Goal: Task Accomplishment & Management: Use online tool/utility

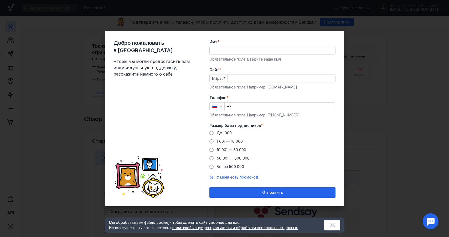
click at [347, 32] on div "Добро пожаловать в Sendsay Чтобы мы могли предоставить вам индивидуальную подде…" at bounding box center [224, 118] width 449 height 237
click at [363, 24] on div "Добро пожаловать в Sendsay Чтобы мы могли предоставить вам индивидуальную подде…" at bounding box center [224, 118] width 449 height 237
click at [214, 130] on label "До 1000" at bounding box center [221, 132] width 22 height 5
click at [0, 0] on input "До 1000" at bounding box center [0, 0] width 0 height 0
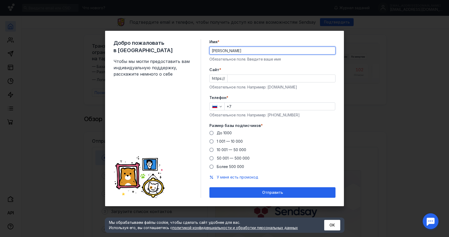
type input "[PERSON_NAME]"
click at [173, 85] on div "Добро пожаловать в Sendsay Чтобы мы могли предоставить вам индивидуальную подде…" at bounding box center [158, 118] width 88 height 158
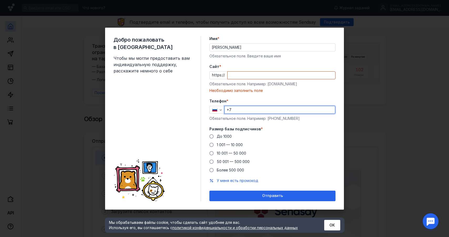
click at [242, 105] on div "Телефон * +7 Обязательное поле. Например: [PHONE_NUMBER]" at bounding box center [273, 109] width 126 height 23
click at [243, 108] on input "+7" at bounding box center [280, 109] width 110 height 7
type input "[PHONE_NUMBER]"
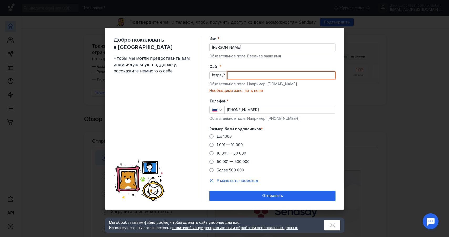
click at [273, 73] on input "Cайт *" at bounding box center [282, 75] width 108 height 7
paste input "[DOMAIN_NAME][URL]"
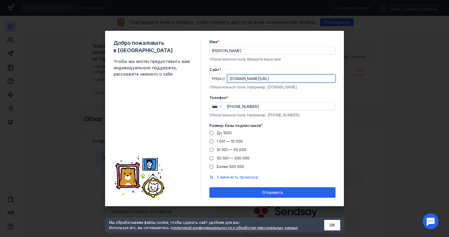
click at [267, 79] on input "[DOMAIN_NAME][URL]" at bounding box center [282, 78] width 108 height 7
drag, startPoint x: 326, startPoint y: 79, endPoint x: 229, endPoint y: 77, distance: 97.6
click at [229, 77] on input "[DOMAIN_NAME][URL]" at bounding box center [282, 78] width 108 height 7
click at [273, 76] on input "[DOMAIN_NAME][URL]" at bounding box center [282, 78] width 108 height 7
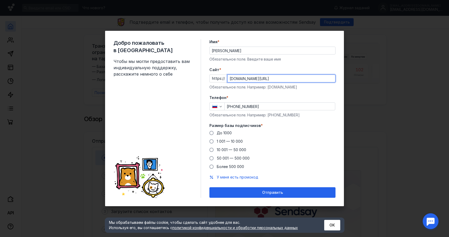
click at [273, 76] on input "[DOMAIN_NAME][URL]" at bounding box center [282, 78] width 108 height 7
click at [273, 78] on input "[DOMAIN_NAME][URL]" at bounding box center [282, 78] width 108 height 7
click at [272, 79] on input "[DOMAIN_NAME][URL]" at bounding box center [282, 78] width 108 height 7
click at [272, 78] on input "[DOMAIN_NAME][URL]" at bounding box center [282, 78] width 108 height 7
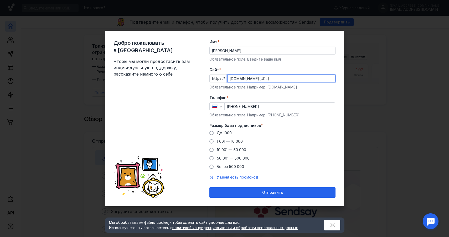
click at [272, 78] on input "[DOMAIN_NAME][URL]" at bounding box center [282, 78] width 108 height 7
type input "[DOMAIN_NAME][URL]"
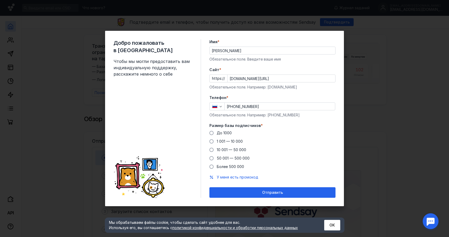
click at [278, 69] on label "Cайт *" at bounding box center [273, 69] width 126 height 5
click at [278, 75] on input "[DOMAIN_NAME][URL]" at bounding box center [282, 78] width 108 height 7
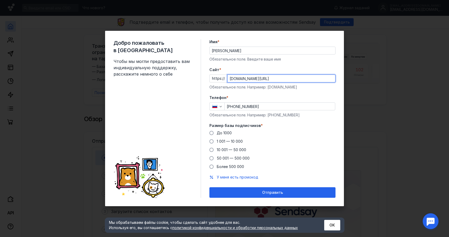
click at [278, 68] on label "Cайт *" at bounding box center [273, 69] width 126 height 5
click at [278, 75] on input "[DOMAIN_NAME][URL]" at bounding box center [282, 78] width 108 height 7
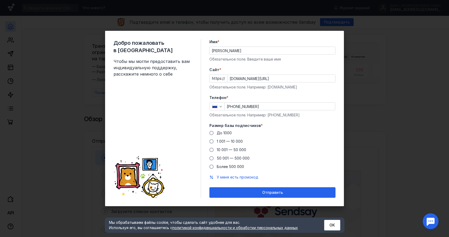
click at [278, 68] on label "Cайт *" at bounding box center [273, 69] width 126 height 5
click at [278, 75] on input "[DOMAIN_NAME][URL]" at bounding box center [282, 78] width 108 height 7
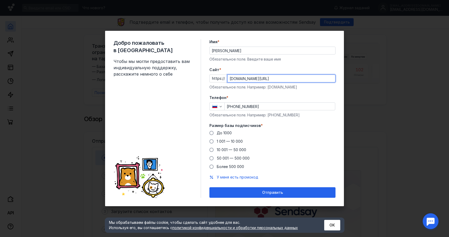
click at [264, 77] on input "[DOMAIN_NAME][URL]" at bounding box center [282, 78] width 108 height 7
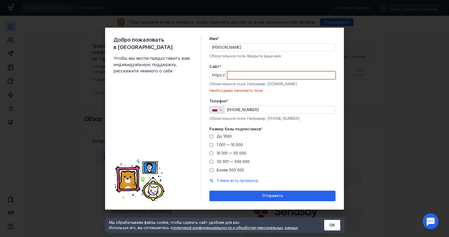
paste input "[DOMAIN_NAME]/?"
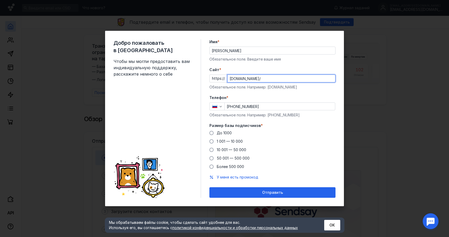
type input "[DOMAIN_NAME]/"
click at [275, 96] on label "Телефон *" at bounding box center [273, 97] width 126 height 5
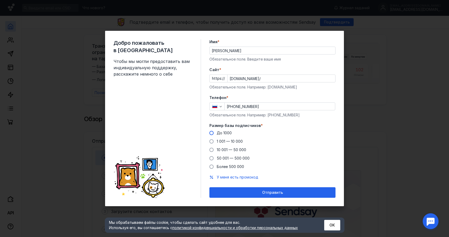
click at [225, 133] on span "До 1000" at bounding box center [224, 132] width 15 height 4
click at [0, 0] on input "До 1000" at bounding box center [0, 0] width 0 height 0
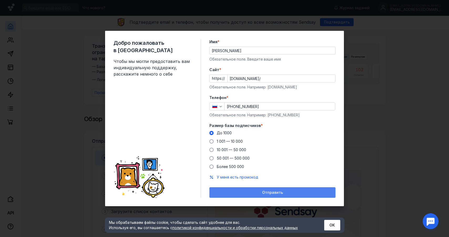
click at [241, 192] on div "Отправить" at bounding box center [272, 192] width 121 height 4
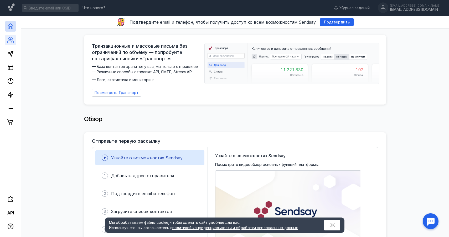
click at [15, 38] on link at bounding box center [10, 40] width 11 height 11
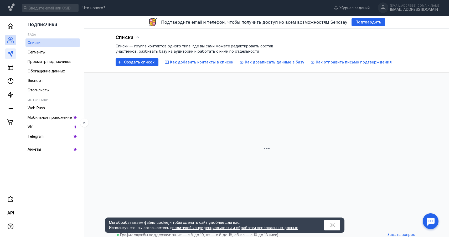
click at [14, 55] on link at bounding box center [10, 53] width 11 height 11
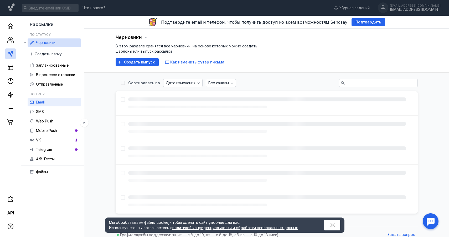
click at [40, 100] on span "Email" at bounding box center [40, 102] width 9 height 4
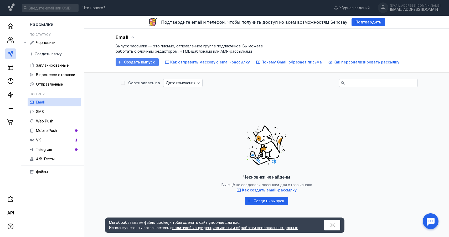
click at [139, 62] on span "Создать выпуск" at bounding box center [139, 62] width 31 height 4
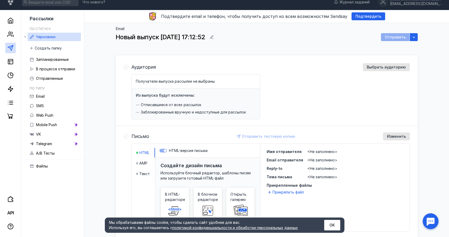
scroll to position [8, 0]
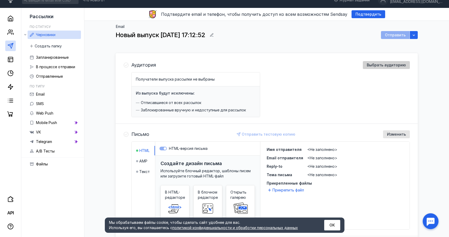
click at [379, 66] on span "Выбрать аудиторию" at bounding box center [386, 65] width 39 height 4
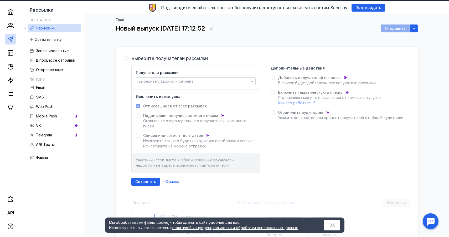
scroll to position [16, 0]
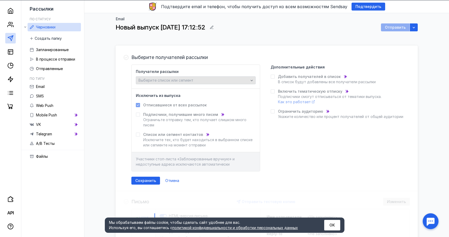
click at [230, 82] on div "Выберите список или сегмент" at bounding box center [193, 80] width 113 height 4
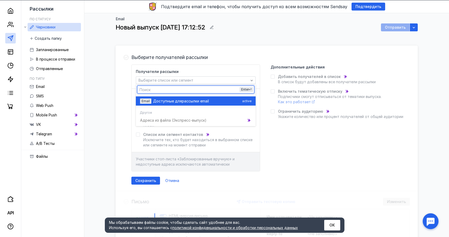
click at [217, 102] on div "Доступные для рассылки email" at bounding box center [196, 100] width 87 height 5
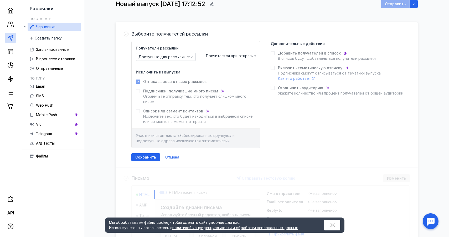
scroll to position [39, 0]
click at [148, 159] on div "Сохранить" at bounding box center [145, 157] width 29 height 8
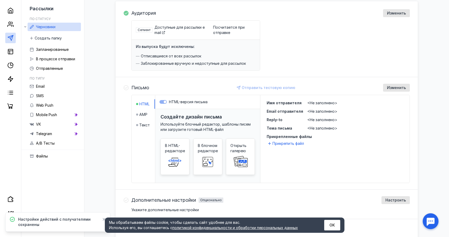
scroll to position [70, 0]
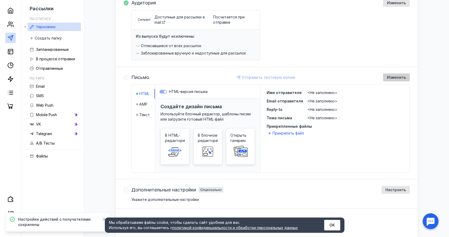
click at [392, 78] on span "Изменить" at bounding box center [396, 77] width 19 height 4
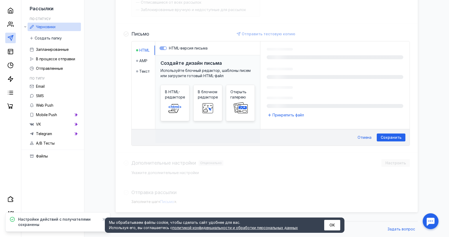
scroll to position [118, 0]
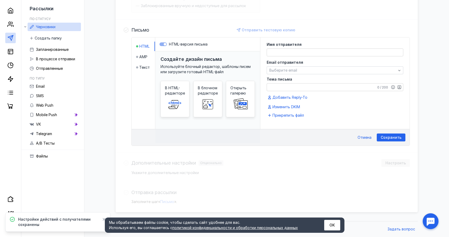
click at [301, 55] on div at bounding box center [335, 52] width 137 height 8
click at [300, 53] on textarea at bounding box center [335, 52] width 136 height 7
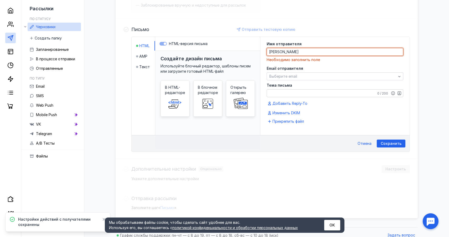
scroll to position [117, 0]
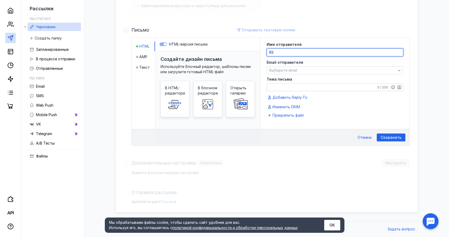
type textarea "[PERSON_NAME]"
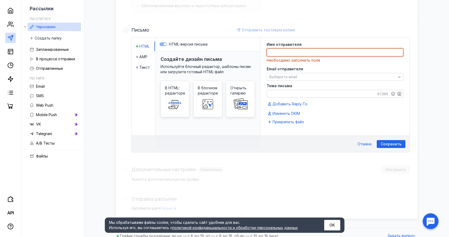
paste textarea "Языковой центр [GEOGRAPHIC_DATA]"
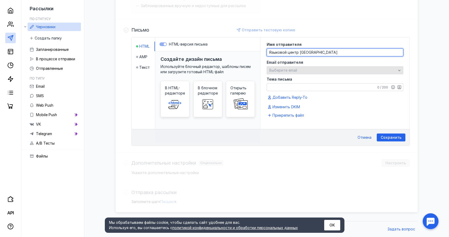
type textarea "Языковой центр [GEOGRAPHIC_DATA]"
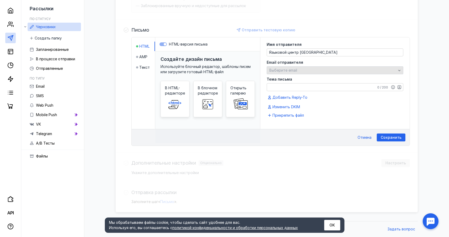
click at [306, 69] on div "Выберите email" at bounding box center [333, 70] width 130 height 4
click at [307, 72] on div "Выберите email" at bounding box center [333, 70] width 130 height 4
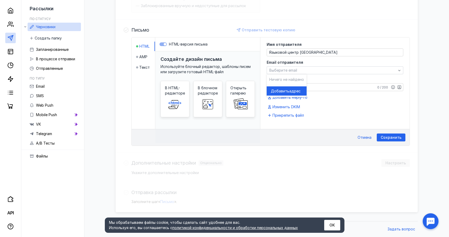
click at [295, 92] on span "адрес" at bounding box center [295, 90] width 11 height 5
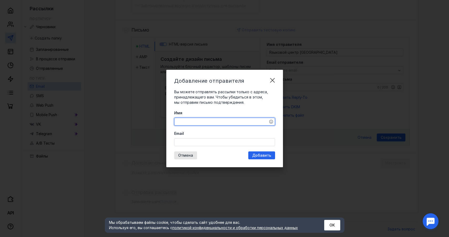
click at [203, 124] on textarea "Имя" at bounding box center [225, 121] width 100 height 7
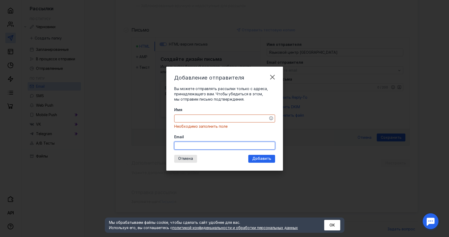
paste input "[EMAIL_ADDRESS][DOMAIN_NAME]"
type input "[EMAIL_ADDRESS][DOMAIN_NAME]"
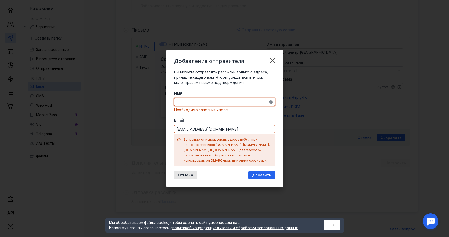
click at [195, 118] on div "Имя Необходимо заполнить поле Email [EMAIL_ADDRESS][DOMAIN_NAME] Запрещается ис…" at bounding box center [224, 127] width 101 height 75
